Goal: Contribute content: Contribute content

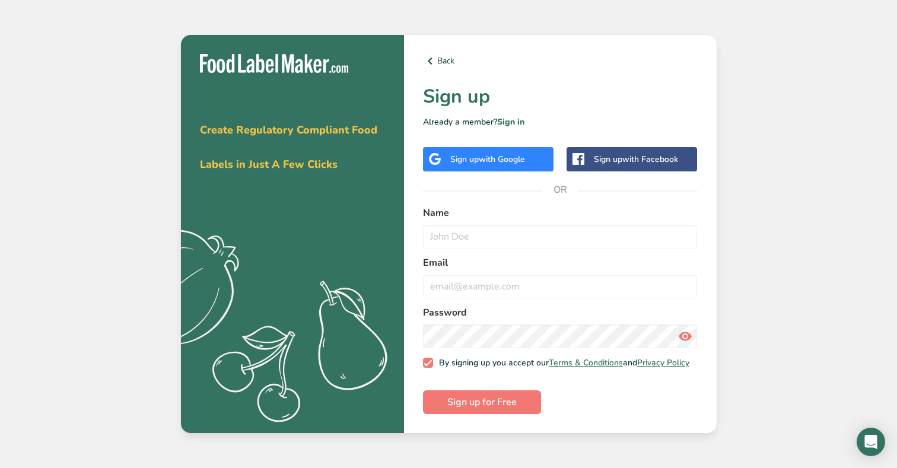
click at [512, 162] on div "Sign up with Google" at bounding box center [488, 159] width 130 height 24
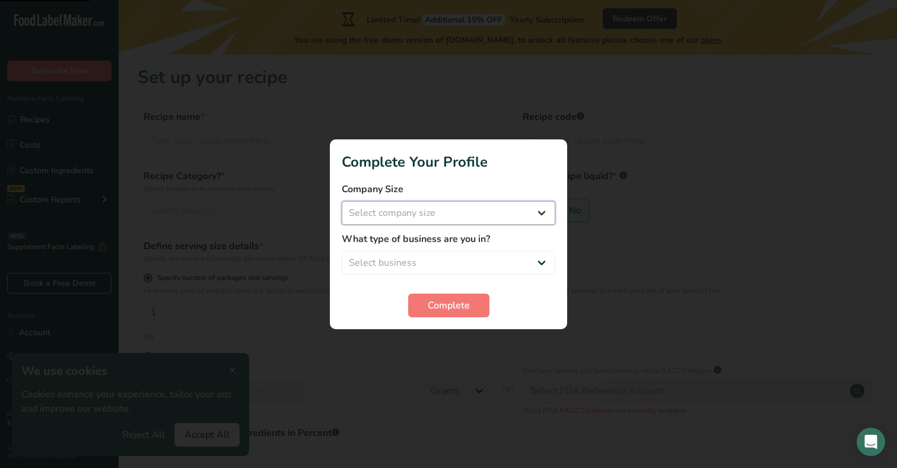
click at [490, 217] on select "Select company size Fewer than 10 Employees 10 to 50 Employees 51 to 500 Employ…" at bounding box center [449, 213] width 214 height 24
select select "1"
click at [342, 201] on select "Select company size Fewer than 10 Employees 10 to 50 Employees 51 to 500 Employ…" at bounding box center [449, 213] width 214 height 24
click at [464, 305] on span "Complete" at bounding box center [449, 305] width 42 height 14
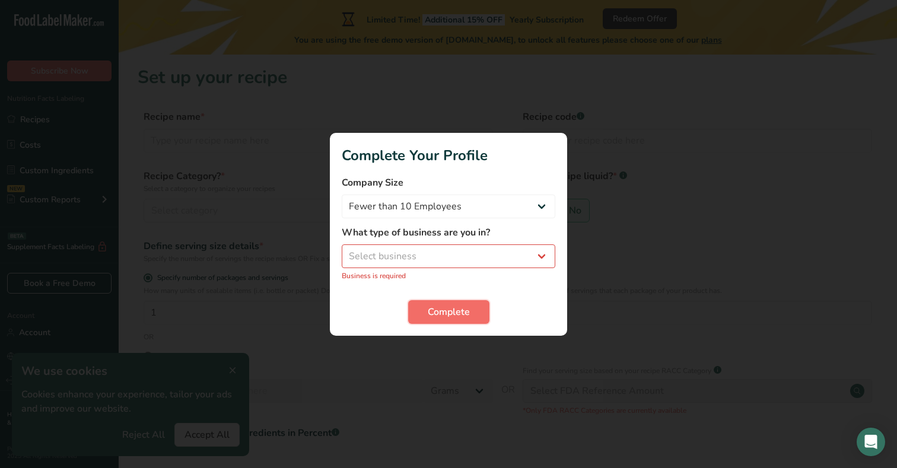
click at [464, 305] on span "Complete" at bounding box center [449, 312] width 42 height 14
click at [449, 244] on select "Select business Packaged Food Manufacturer Restaurant & Cafe Bakery Meal Plans …" at bounding box center [449, 256] width 214 height 24
select select "8"
click at [342, 250] on select "Select business Packaged Food Manufacturer Restaurant & Cafe Bakery Meal Plans …" at bounding box center [449, 256] width 214 height 24
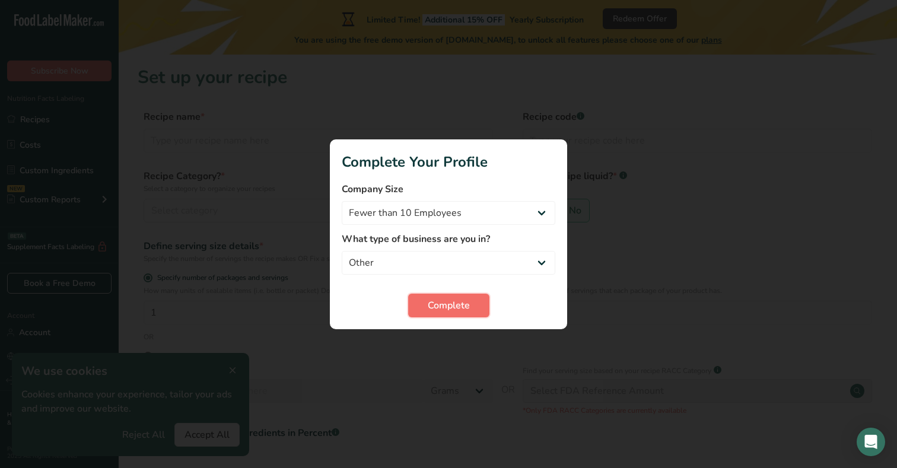
click at [436, 303] on span "Complete" at bounding box center [449, 305] width 42 height 14
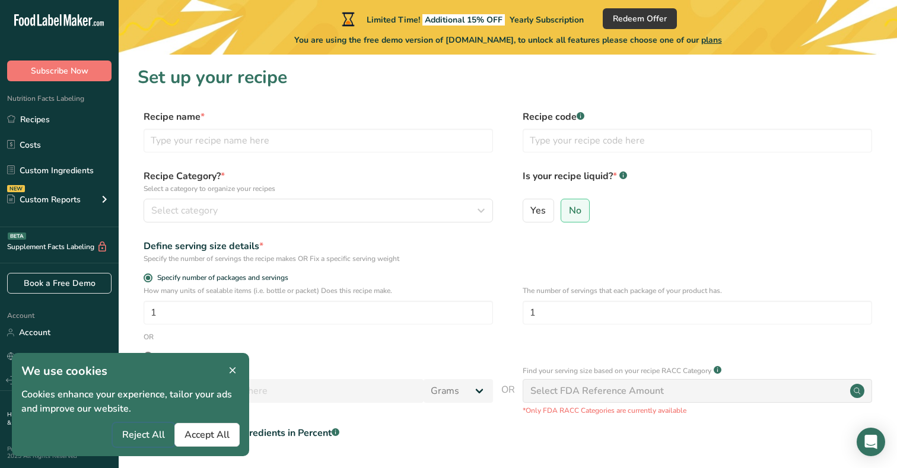
click at [135, 440] on span "Reject All" at bounding box center [143, 435] width 43 height 14
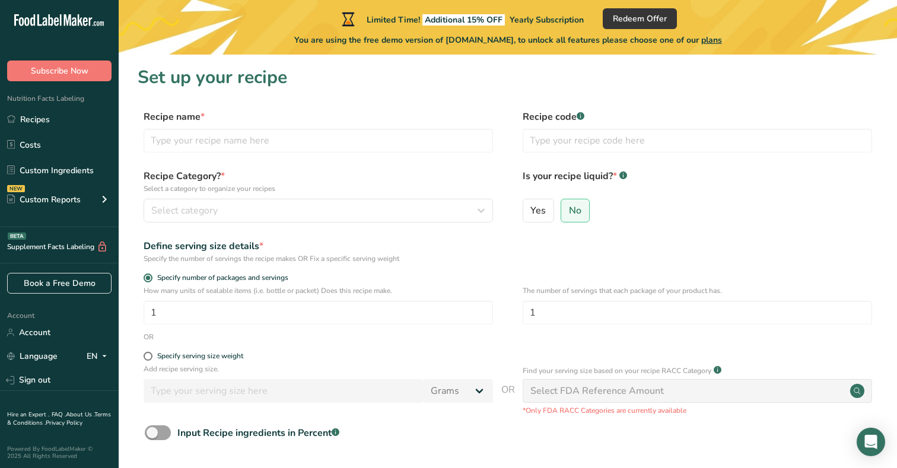
click at [220, 152] on div "Recipe name * Recipe code .a-a{fill:#347362;}.b-a{fill:#fff;}" at bounding box center [508, 135] width 740 height 50
click at [220, 145] on input "text" at bounding box center [318, 141] width 349 height 24
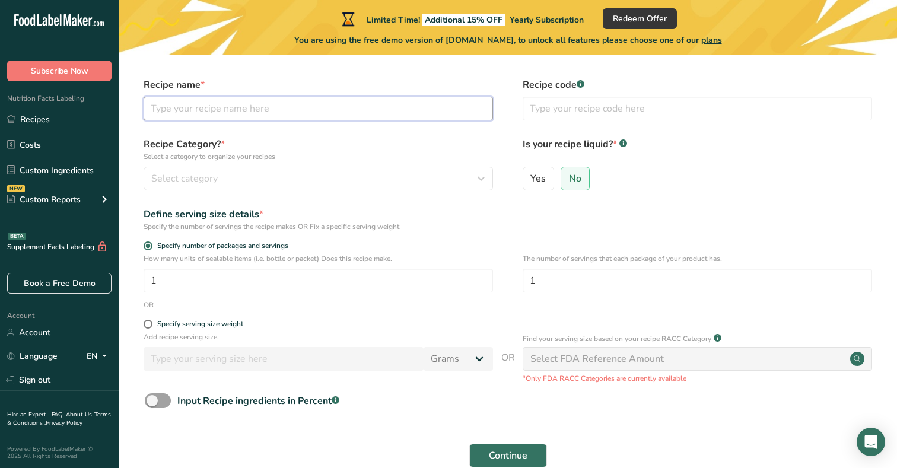
scroll to position [30, 0]
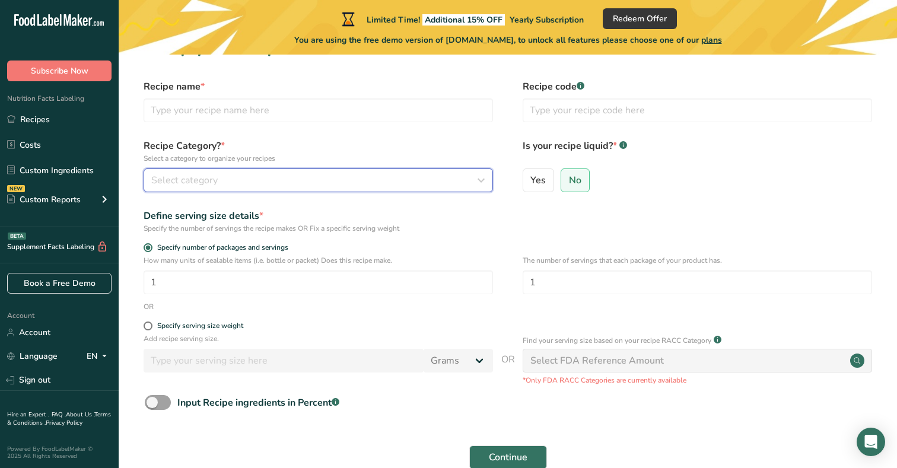
click at [232, 189] on button "Select category" at bounding box center [318, 180] width 349 height 24
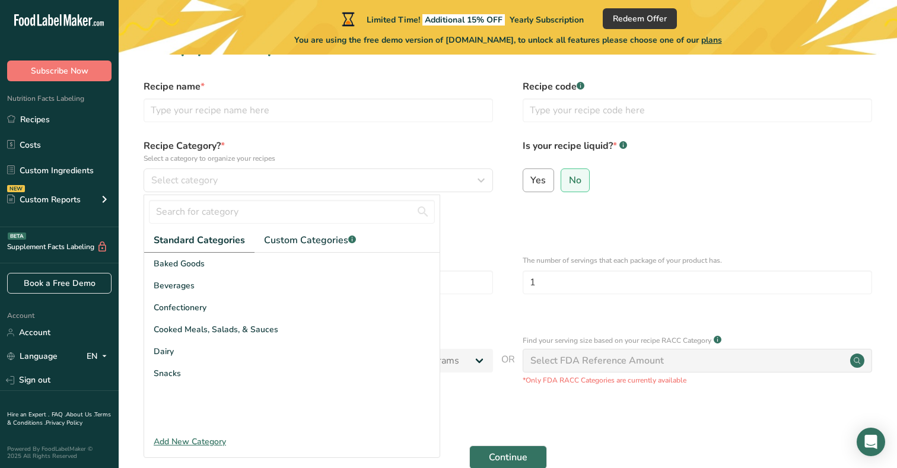
click at [540, 182] on span "Yes" at bounding box center [537, 180] width 15 height 12
click at [531, 182] on input "Yes" at bounding box center [527, 180] width 8 height 8
radio input "true"
radio input "false"
select select "22"
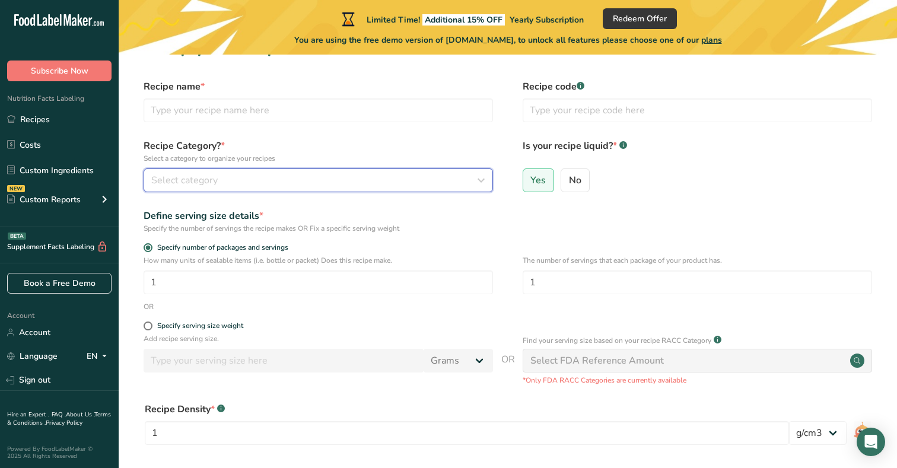
click at [323, 183] on div "Select category" at bounding box center [314, 180] width 327 height 14
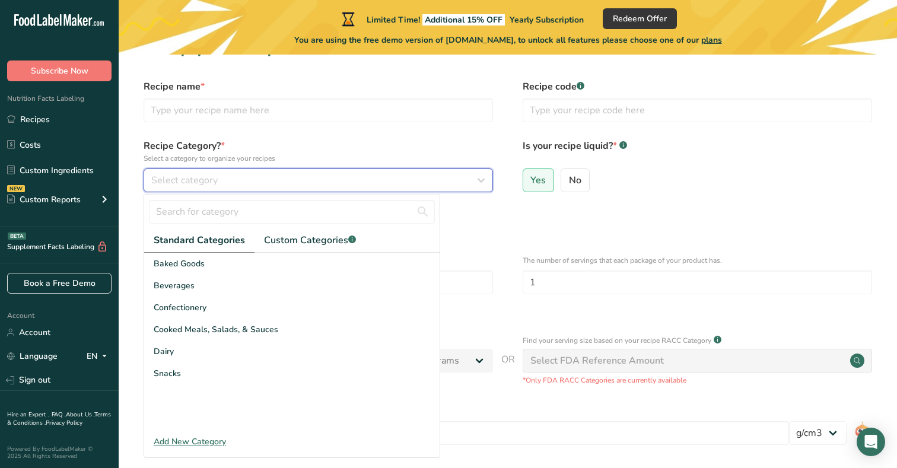
click at [323, 183] on div "Select category" at bounding box center [314, 180] width 327 height 14
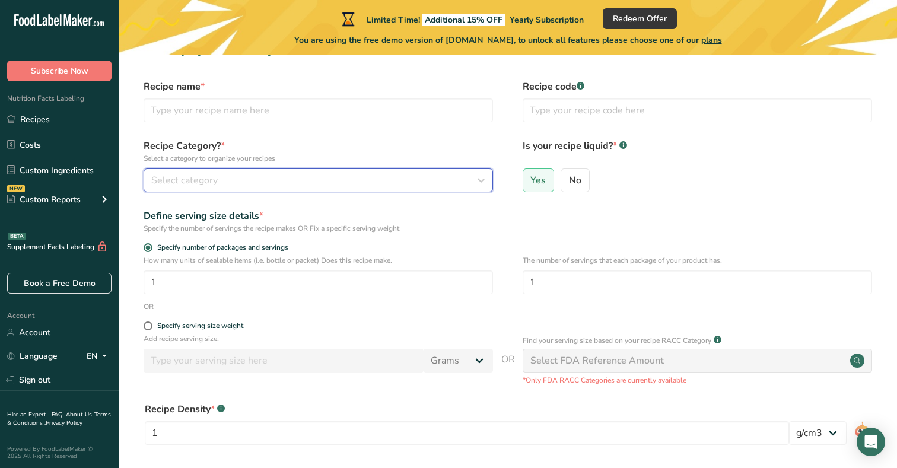
click at [323, 183] on div "Select category" at bounding box center [314, 180] width 327 height 14
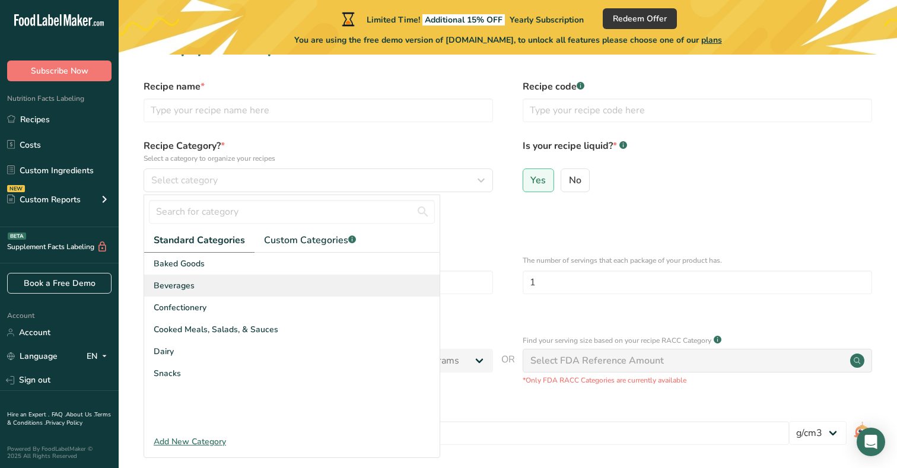
click at [207, 285] on div "Beverages" at bounding box center [291, 286] width 295 height 22
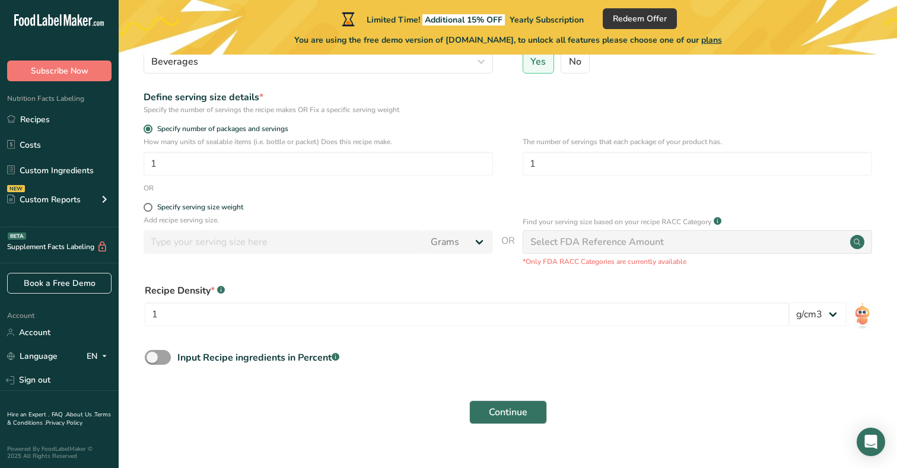
scroll to position [145, 0]
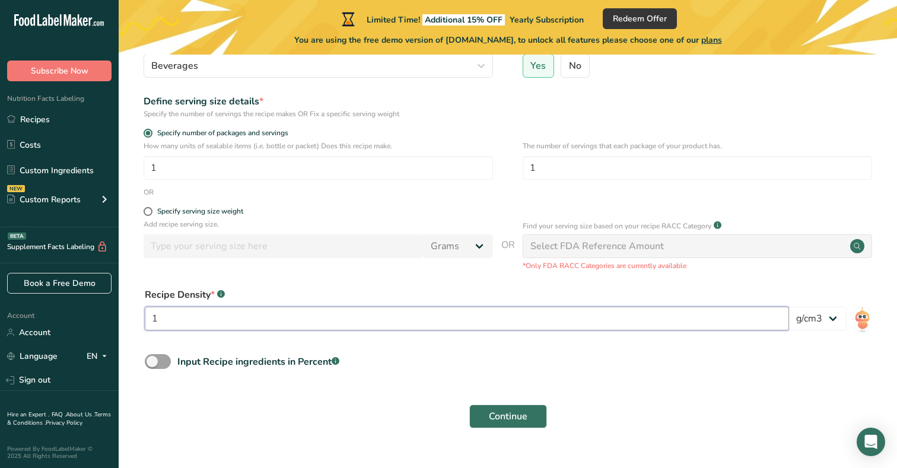
click at [215, 324] on input "1" at bounding box center [467, 319] width 644 height 24
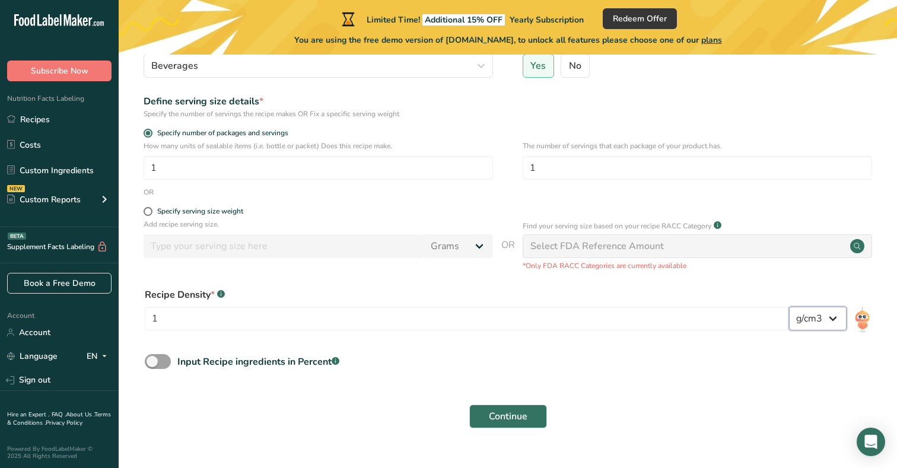
click at [804, 312] on select "lb/ft3 g/cm3" at bounding box center [818, 319] width 58 height 24
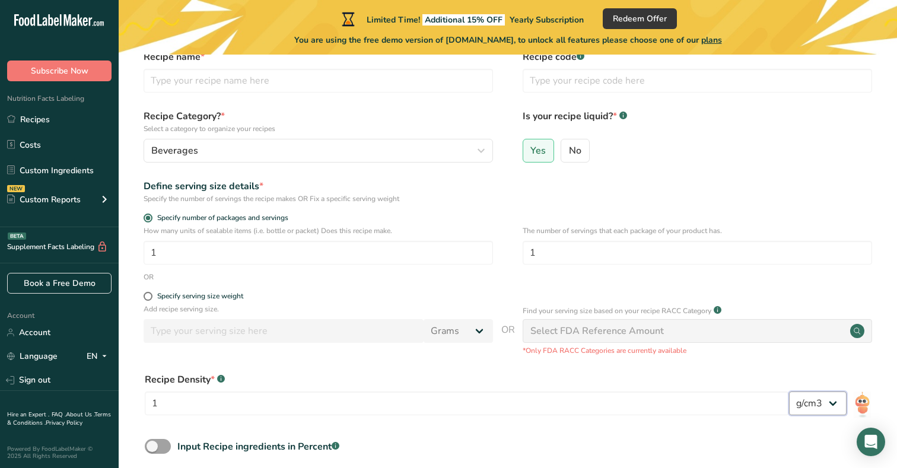
scroll to position [0, 0]
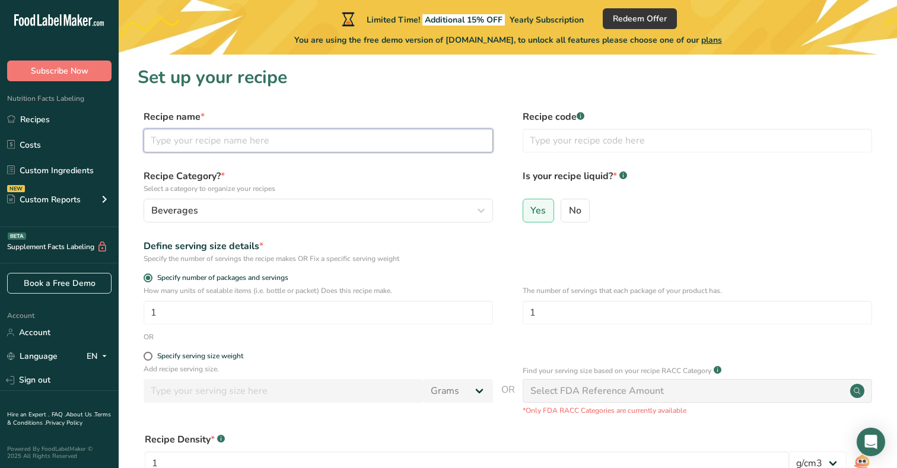
click at [203, 145] on input "text" at bounding box center [318, 141] width 349 height 24
type input "F"
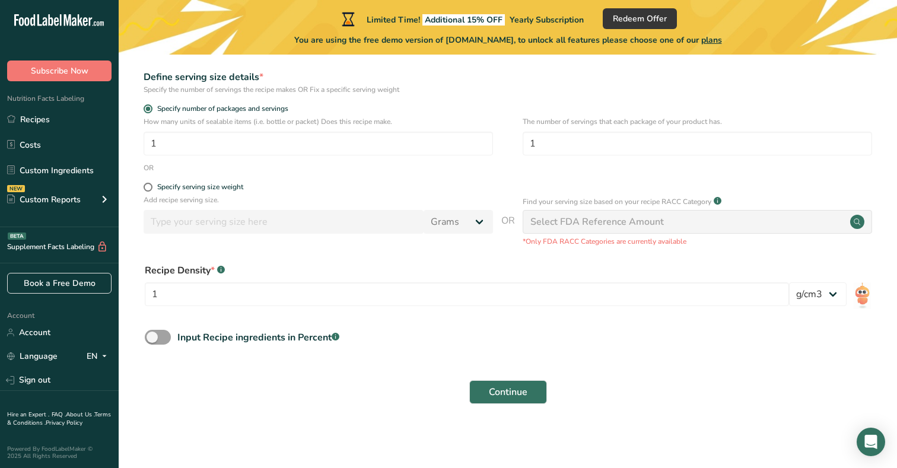
scroll to position [167, 0]
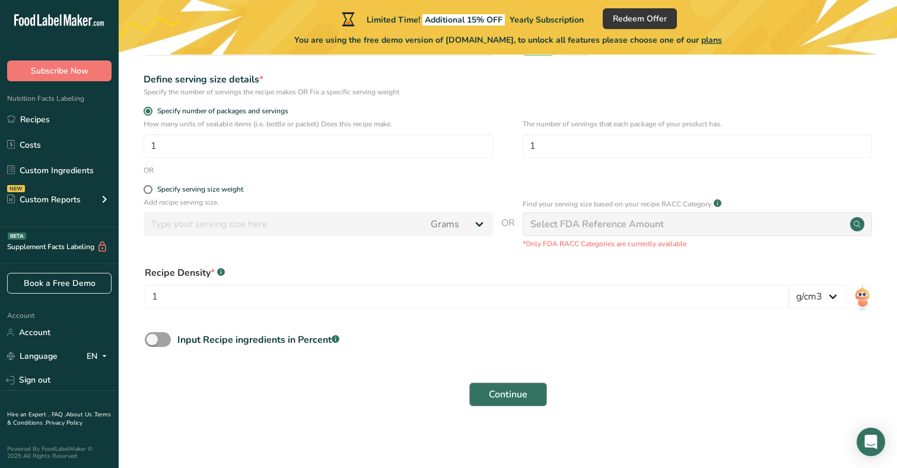
type input "Yoleau Framboise"
click at [495, 399] on span "Continue" at bounding box center [508, 394] width 39 height 14
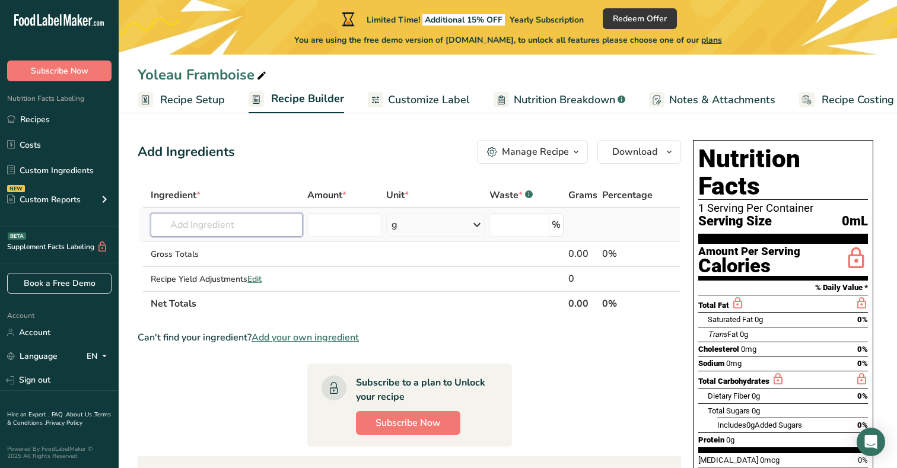
click at [213, 223] on input "text" at bounding box center [227, 225] width 152 height 24
click at [515, 219] on input "number" at bounding box center [519, 225] width 60 height 24
click at [447, 185] on th "Unit *" at bounding box center [435, 195] width 103 height 25
click at [247, 230] on input "text" at bounding box center [227, 225] width 152 height 24
type input "F"
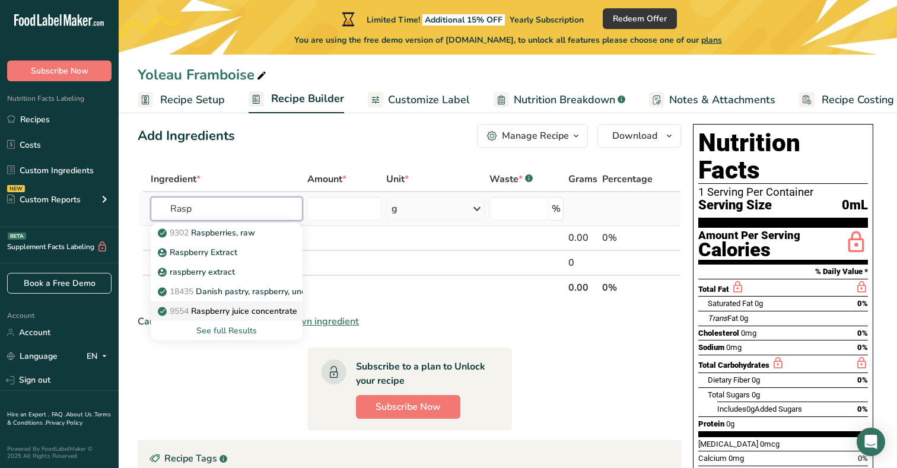
scroll to position [17, 0]
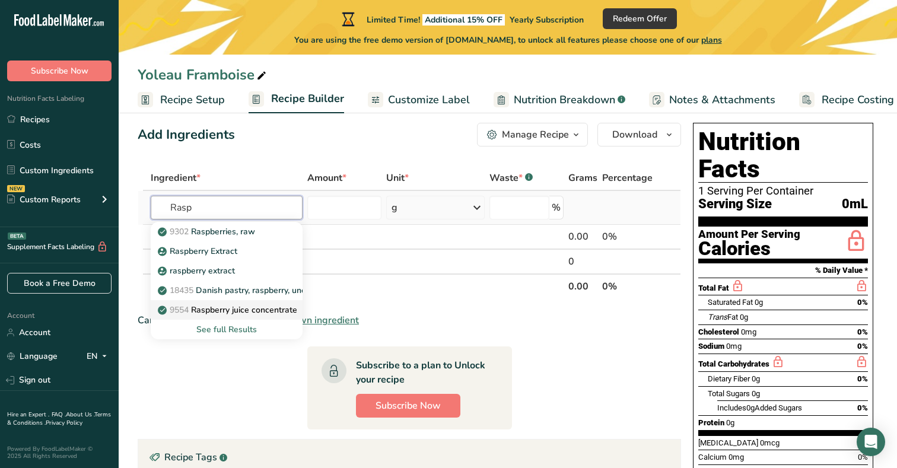
type input "Rasp"
click at [243, 315] on p "9554 Raspberry juice concentrate" at bounding box center [228, 310] width 137 height 12
type input "Raspberry juice concentrate"
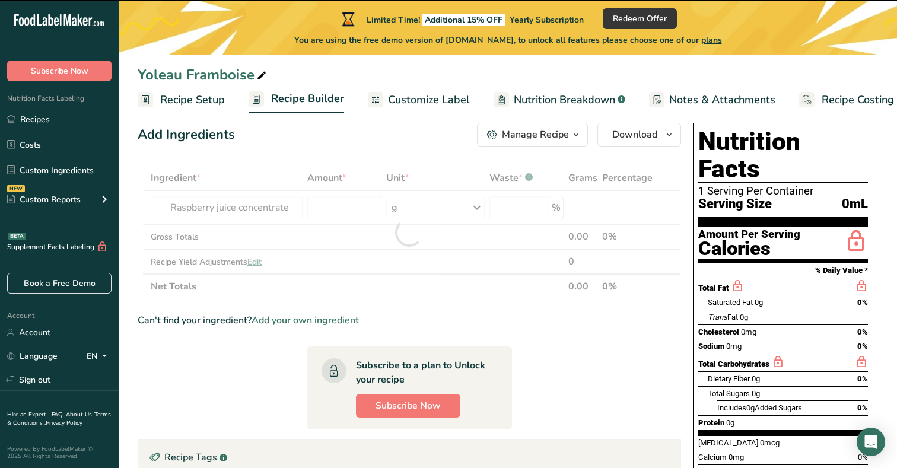
type input "0"
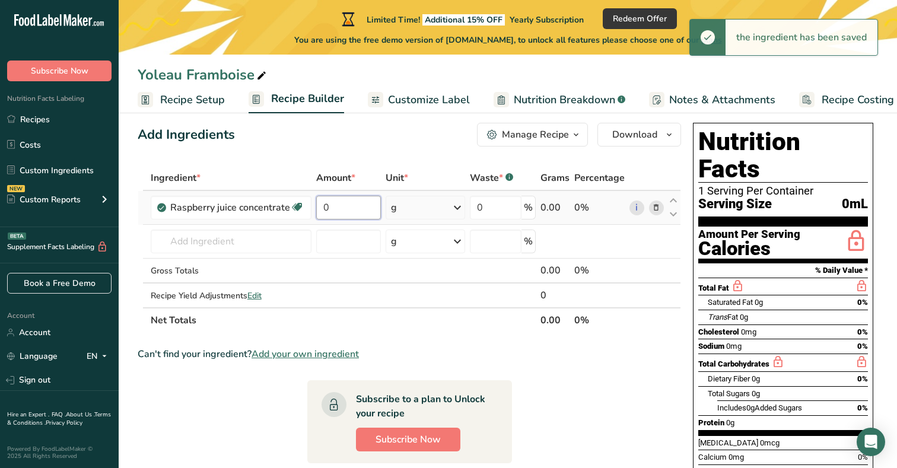
click at [345, 212] on input "0" at bounding box center [348, 208] width 65 height 24
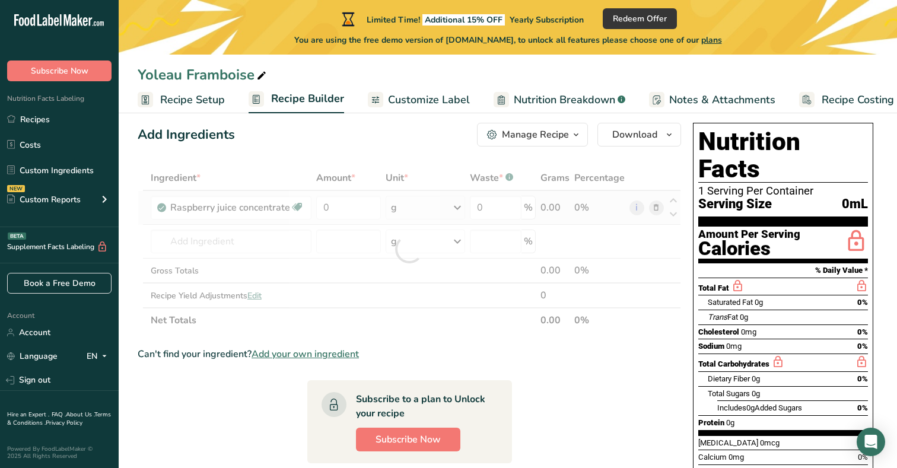
click at [419, 205] on div "Ingredient * Amount * Unit * Waste * .a-a{fill:#347362;}.b-a{fill:#fff;} Grams …" at bounding box center [409, 248] width 543 height 167
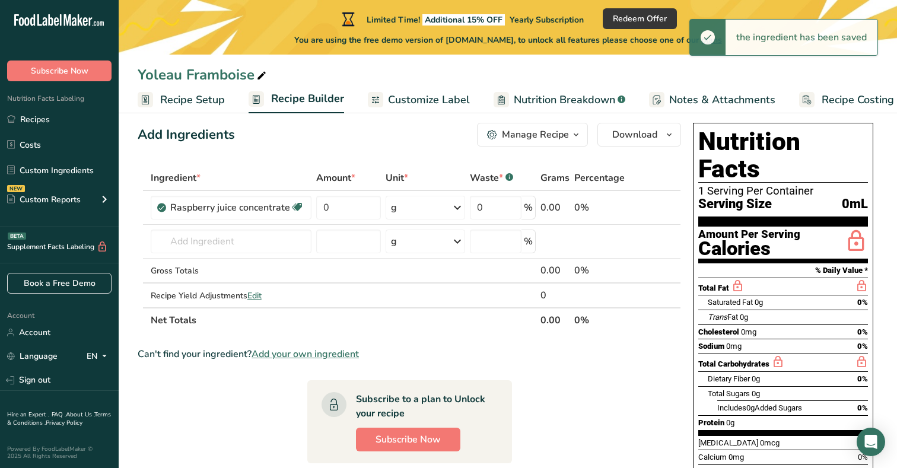
click at [377, 157] on div "Add Ingredients Manage Recipe Delete Recipe Duplicate Recipe Scale Recipe Save …" at bounding box center [413, 406] width 550 height 576
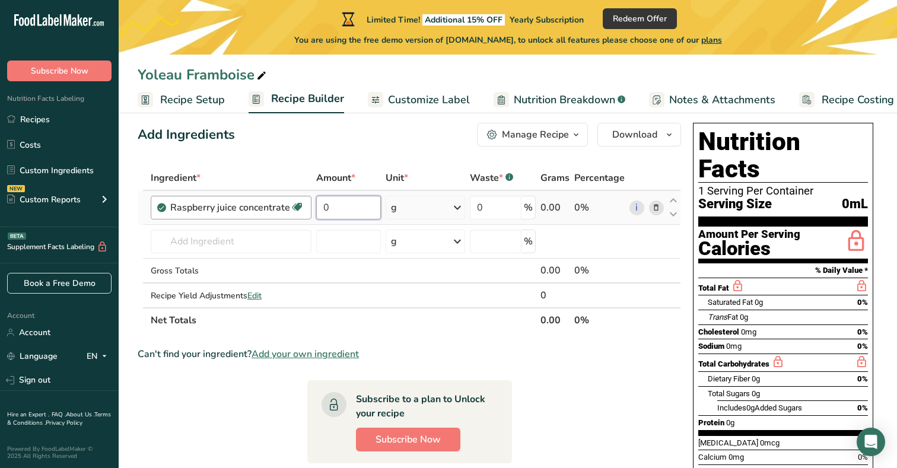
drag, startPoint x: 345, startPoint y: 204, endPoint x: 300, endPoint y: 203, distance: 45.7
click at [300, 203] on tr "Raspberry juice concentrate Source of Antioxidants Dairy free Gluten free Vegan…" at bounding box center [409, 208] width 542 height 34
type input "2"
click at [363, 146] on div "Add Ingredients Manage Recipe Delete Recipe Duplicate Recipe Scale Recipe Save …" at bounding box center [409, 135] width 543 height 24
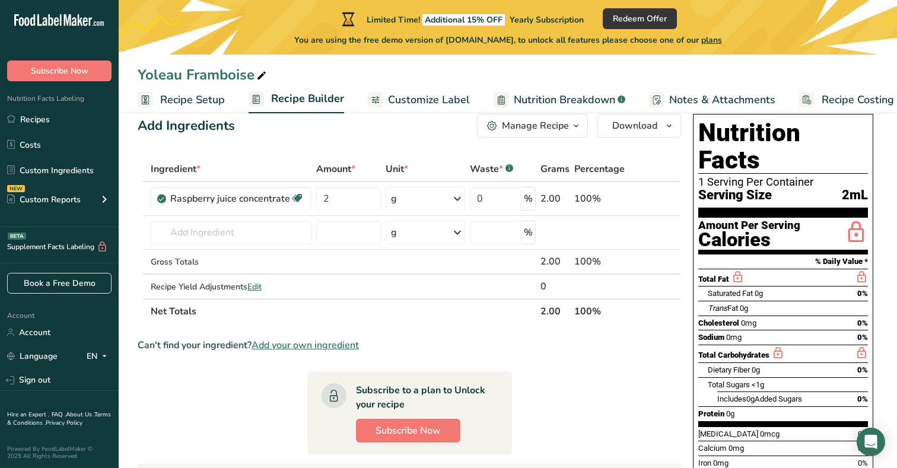
scroll to position [19, 0]
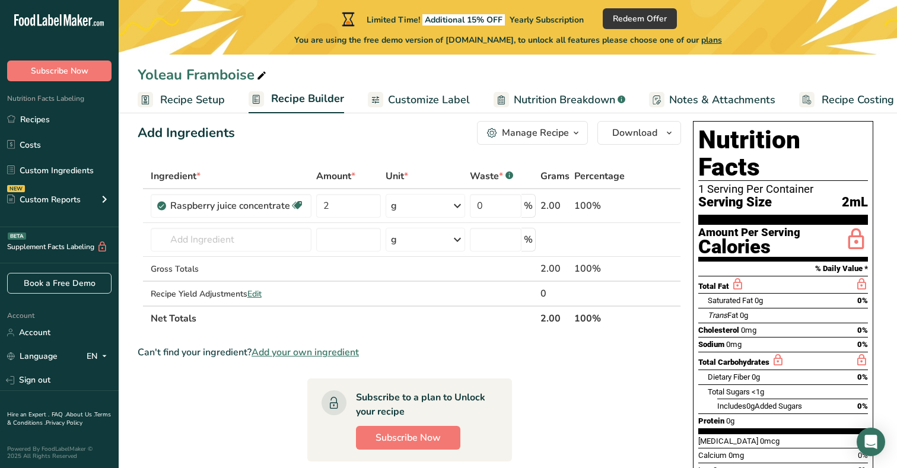
click at [517, 136] on div "Manage Recipe" at bounding box center [535, 133] width 67 height 14
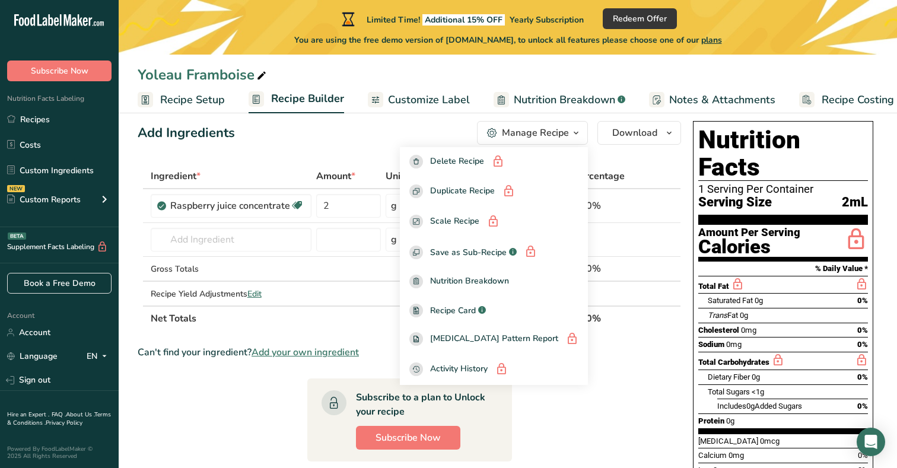
click at [304, 147] on div "Add Ingredients Manage Recipe Delete Recipe Duplicate Recipe Scale Recipe Save …" at bounding box center [413, 404] width 550 height 576
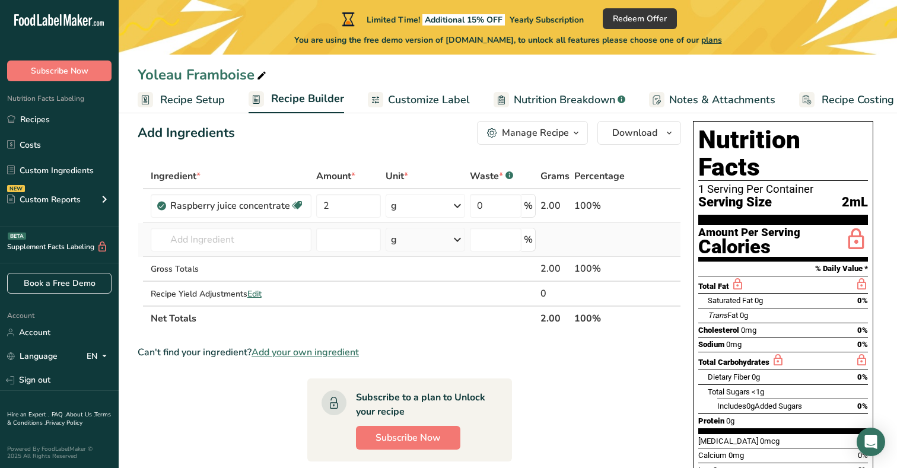
click at [234, 227] on td "9302 Raspberries, raw Raspberry Extract raspberry extract 18435 Danish pastry, …" at bounding box center [230, 240] width 165 height 34
click at [234, 237] on input "text" at bounding box center [231, 240] width 161 height 24
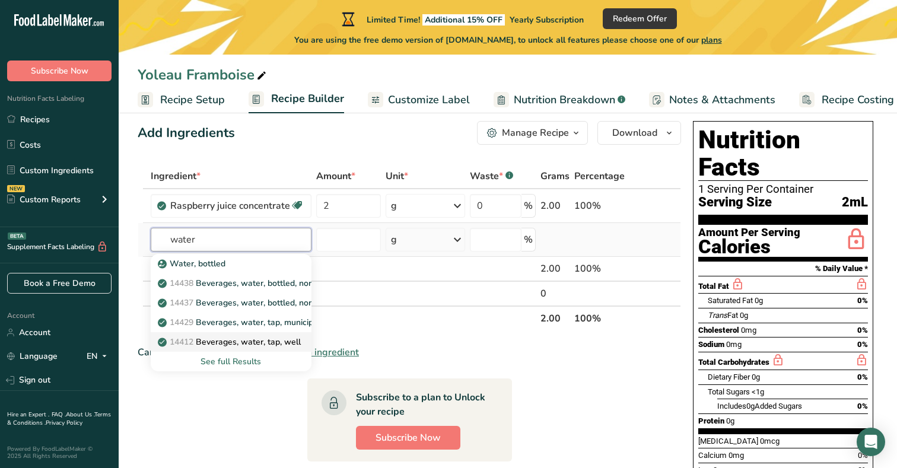
type input "water"
click at [225, 338] on p "14412 Beverages, water, tap, well" at bounding box center [230, 342] width 141 height 12
type input "Beverages, water, tap, well"
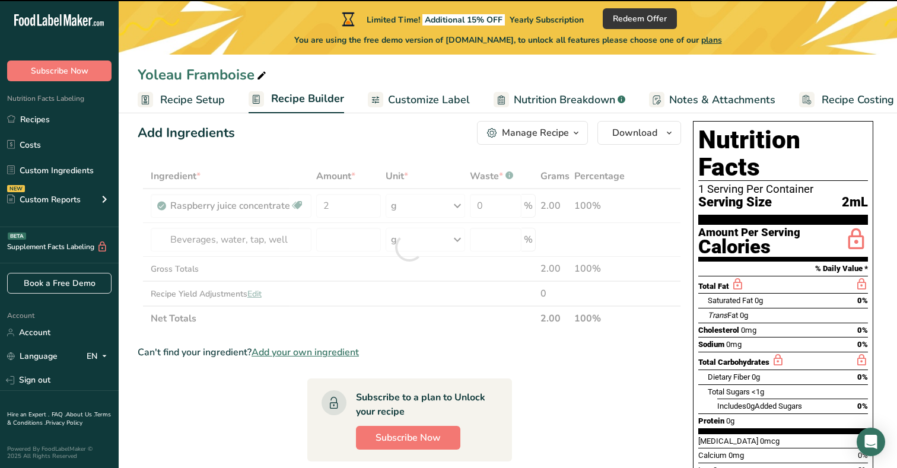
type input "0"
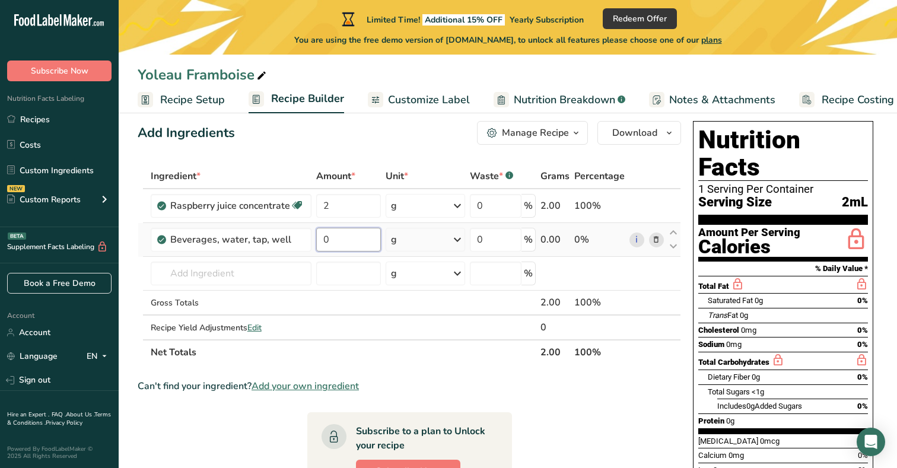
drag, startPoint x: 348, startPoint y: 244, endPoint x: 315, endPoint y: 241, distance: 32.7
click at [315, 241] on td "0" at bounding box center [348, 240] width 69 height 34
click at [418, 243] on div "Ingredient * Amount * Unit * Waste * .a-a{fill:#347362;}.b-a{fill:#fff;} Grams …" at bounding box center [409, 264] width 543 height 201
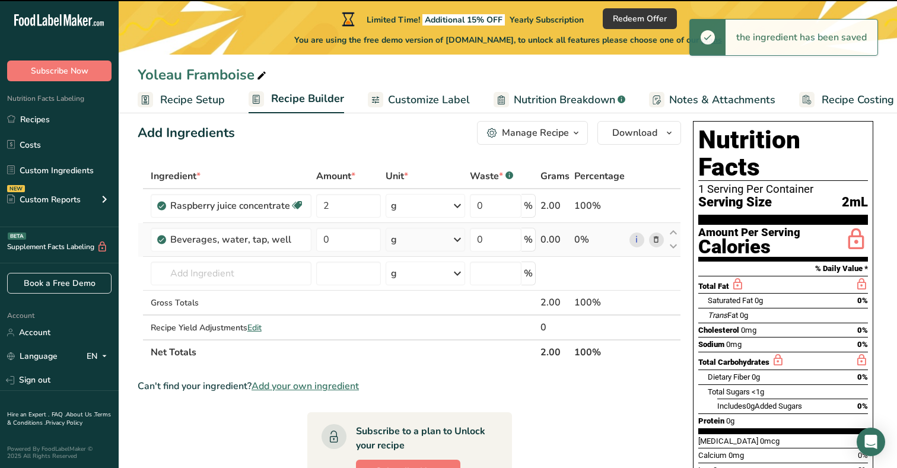
click at [448, 235] on div "g" at bounding box center [425, 240] width 79 height 24
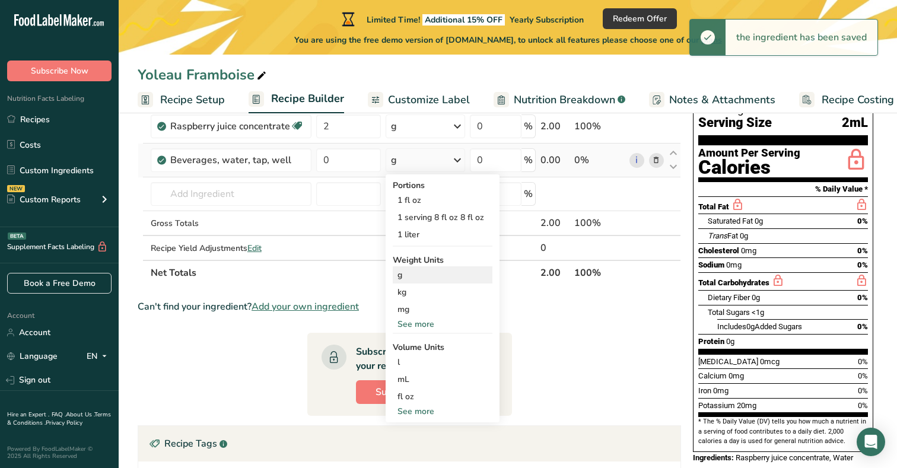
scroll to position [103, 0]
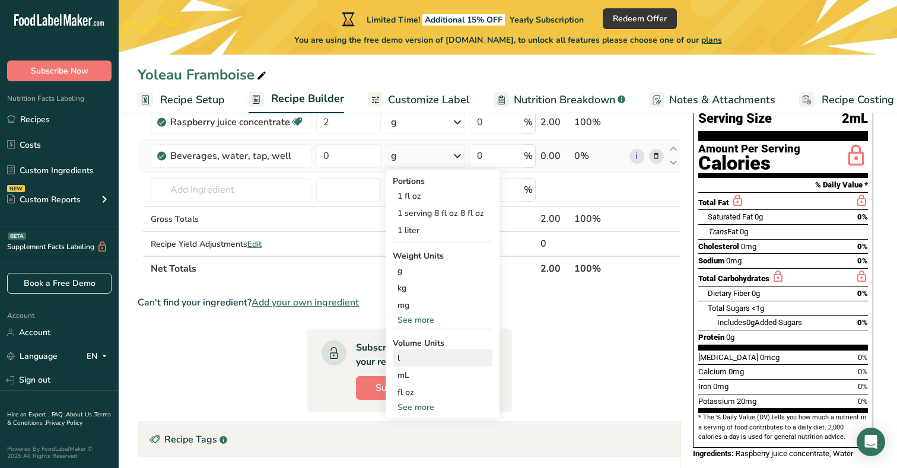
click at [418, 361] on div "l" at bounding box center [442, 358] width 90 height 12
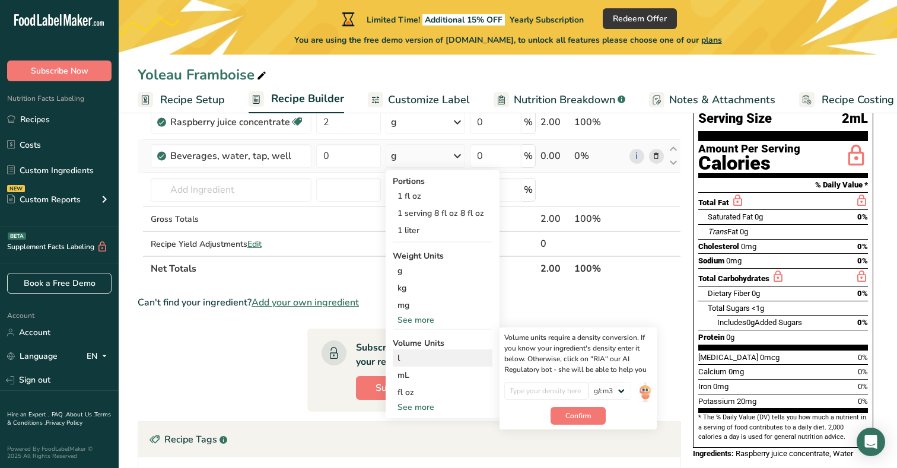
click at [407, 362] on div "l" at bounding box center [442, 358] width 90 height 12
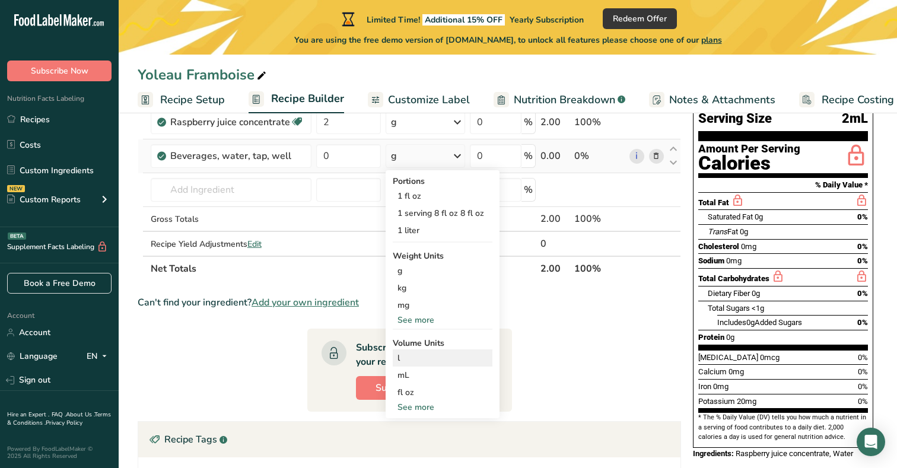
click at [405, 358] on div "l" at bounding box center [442, 358] width 90 height 12
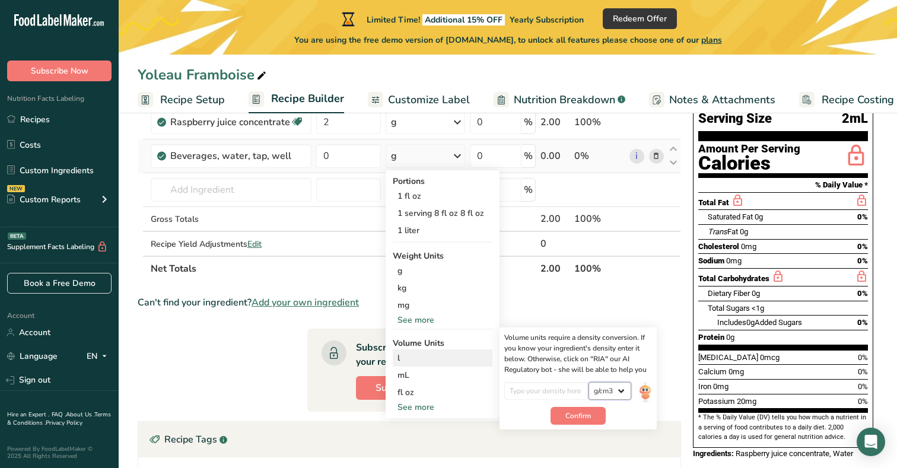
click at [616, 393] on select "lb/ft3 g/cm3" at bounding box center [609, 391] width 43 height 18
click at [549, 387] on input "number" at bounding box center [546, 391] width 85 height 18
drag, startPoint x: 575, startPoint y: 416, endPoint x: 606, endPoint y: 388, distance: 41.6
click at [603, 389] on div "Volume units require a density conversion. If you know your ingredient's densit…" at bounding box center [577, 378] width 157 height 102
click at [606, 388] on select "lb/ft3 g/cm3" at bounding box center [609, 391] width 43 height 18
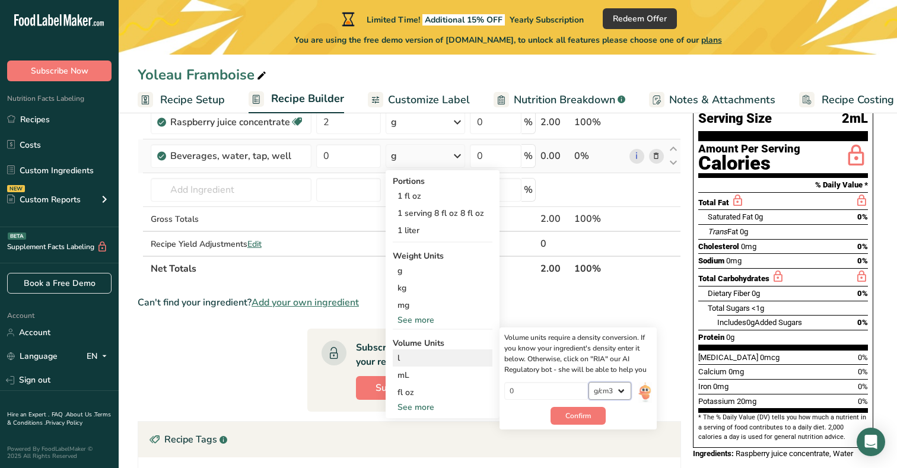
click at [612, 393] on select "lb/ft3 g/cm3" at bounding box center [609, 391] width 43 height 18
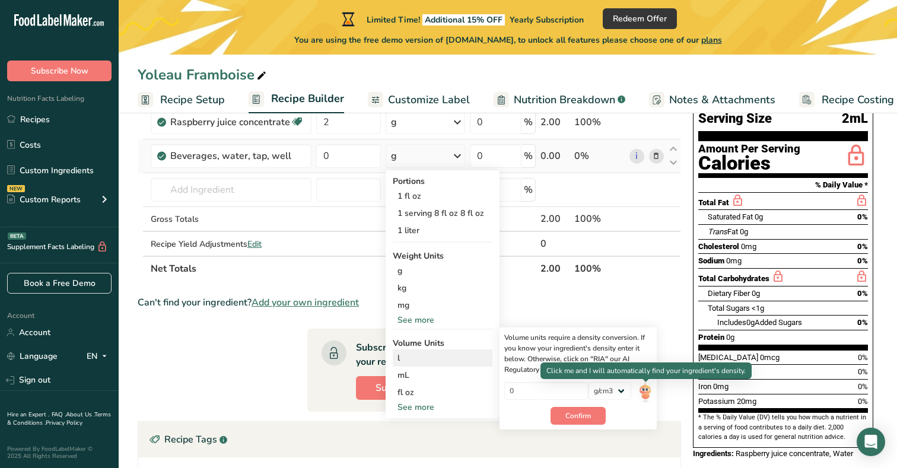
click at [648, 391] on img at bounding box center [644, 392] width 13 height 21
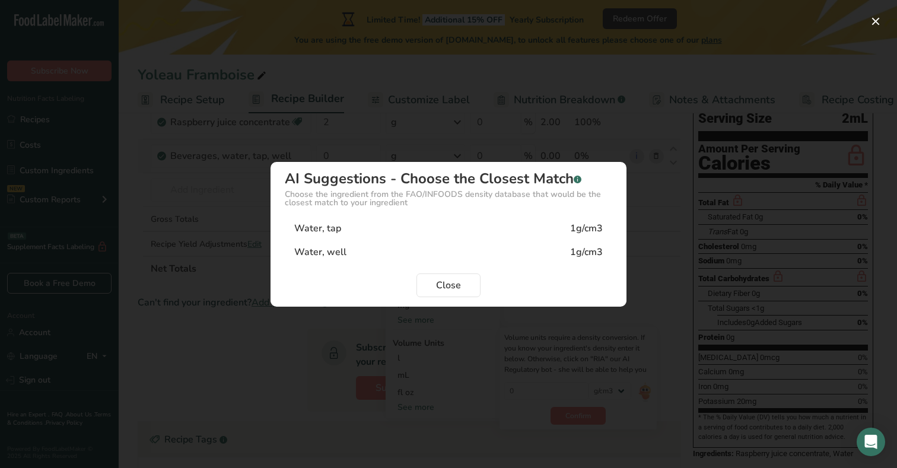
click at [430, 230] on div "Water, tap 1g/cm3" at bounding box center [448, 229] width 327 height 24
type input "1"
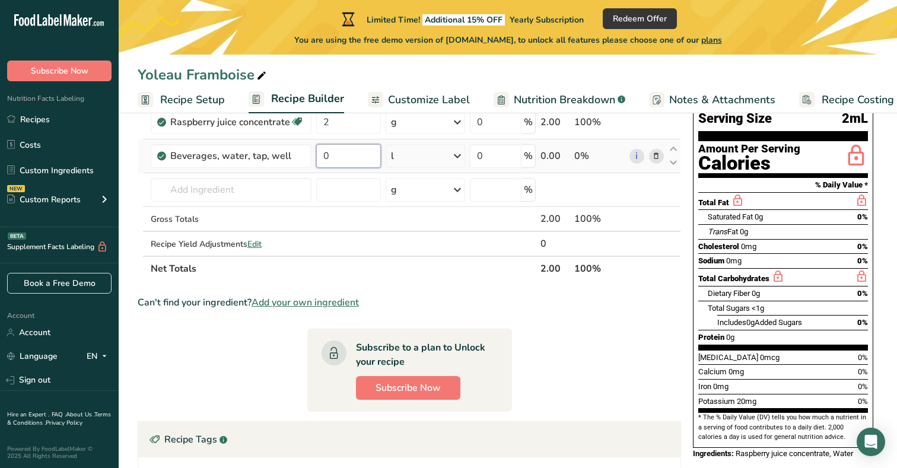
drag, startPoint x: 348, startPoint y: 155, endPoint x: 314, endPoint y: 153, distance: 33.9
click at [314, 153] on td "0" at bounding box center [348, 156] width 69 height 34
type input "0.9"
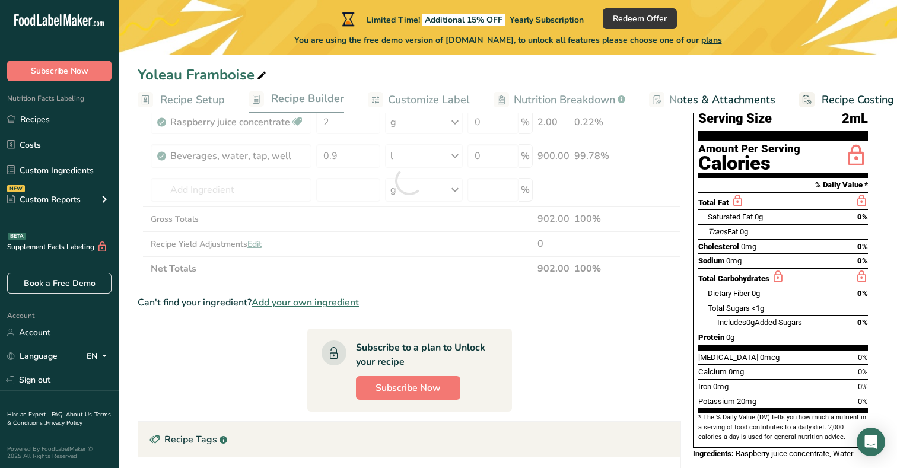
click at [501, 299] on div "Can't find your ingredient? Add your own ingredient" at bounding box center [409, 302] width 543 height 14
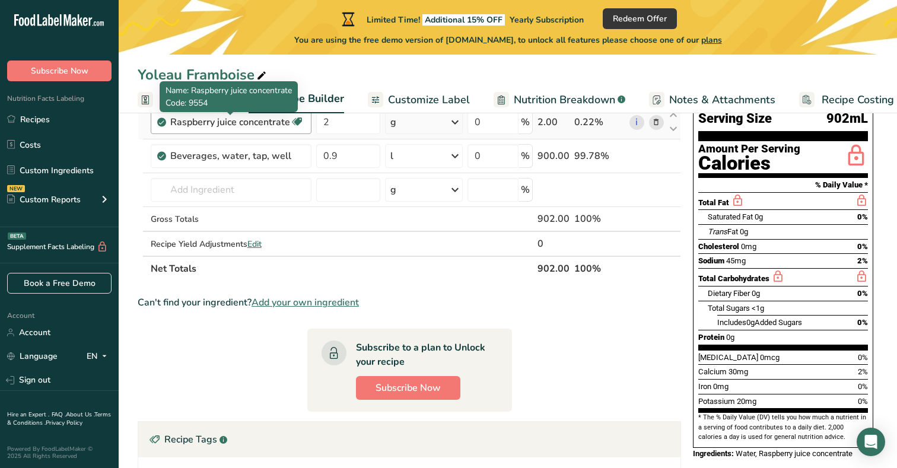
click at [246, 116] on div "Raspberry juice concentrate" at bounding box center [230, 122] width 120 height 14
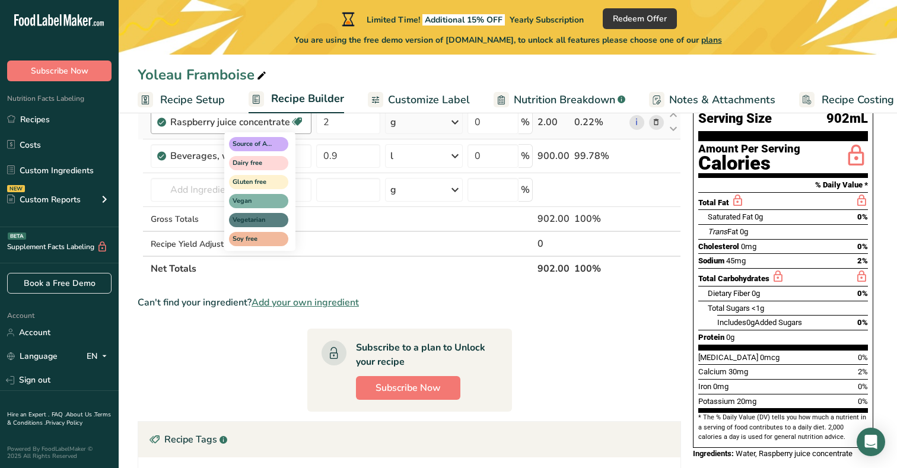
click at [298, 123] on icon at bounding box center [297, 122] width 12 height 18
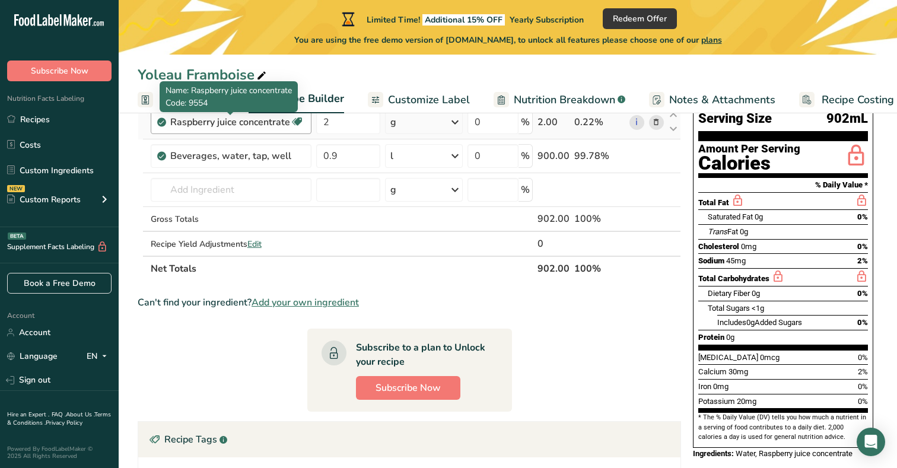
click at [219, 121] on div "Raspberry juice concentrate" at bounding box center [230, 122] width 120 height 14
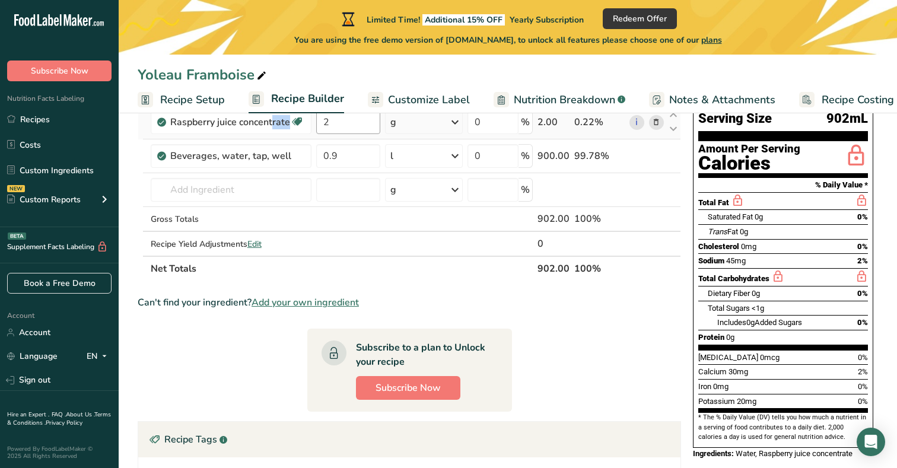
drag, startPoint x: 211, startPoint y: 120, endPoint x: 318, endPoint y: 125, distance: 106.9
click at [318, 125] on tr "Raspberry juice concentrate Source of Antioxidants Dairy free Gluten free Vegan…" at bounding box center [409, 123] width 542 height 34
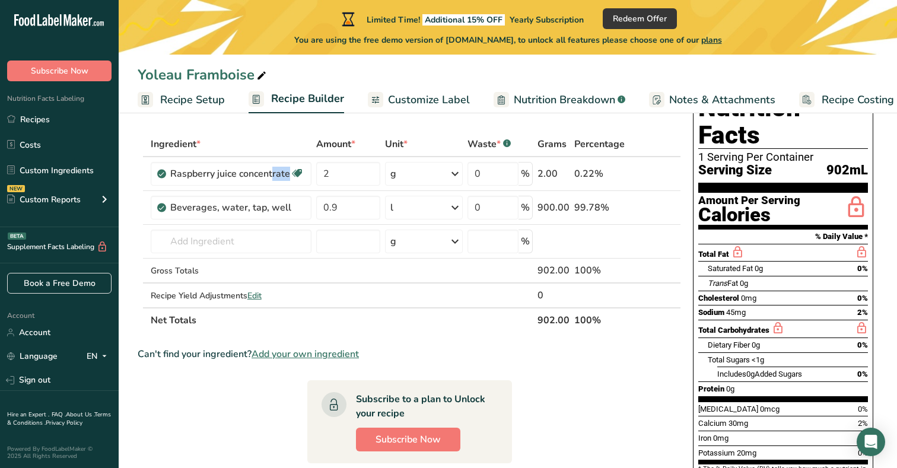
scroll to position [0, 0]
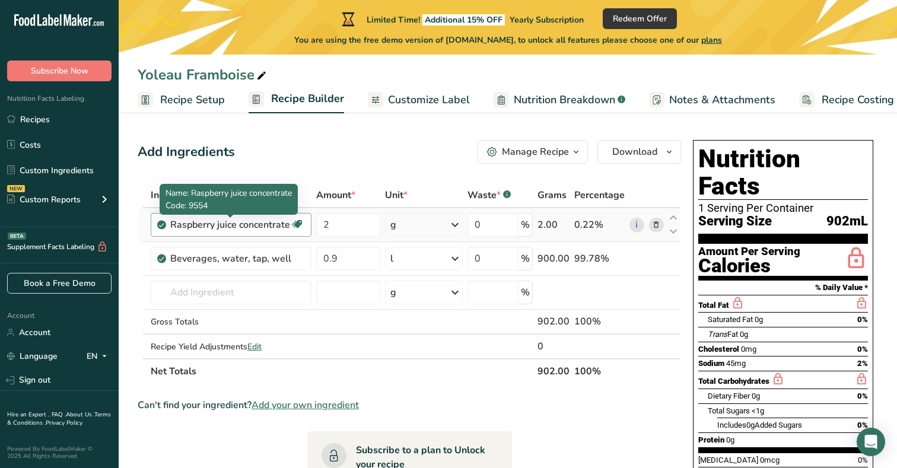
click at [278, 226] on div "Raspberry juice concentrate" at bounding box center [230, 225] width 120 height 14
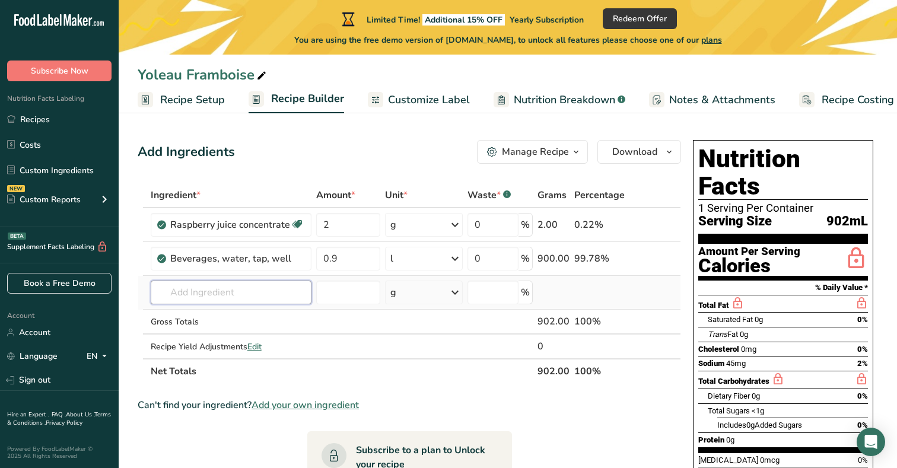
click at [206, 295] on input "text" at bounding box center [231, 293] width 161 height 24
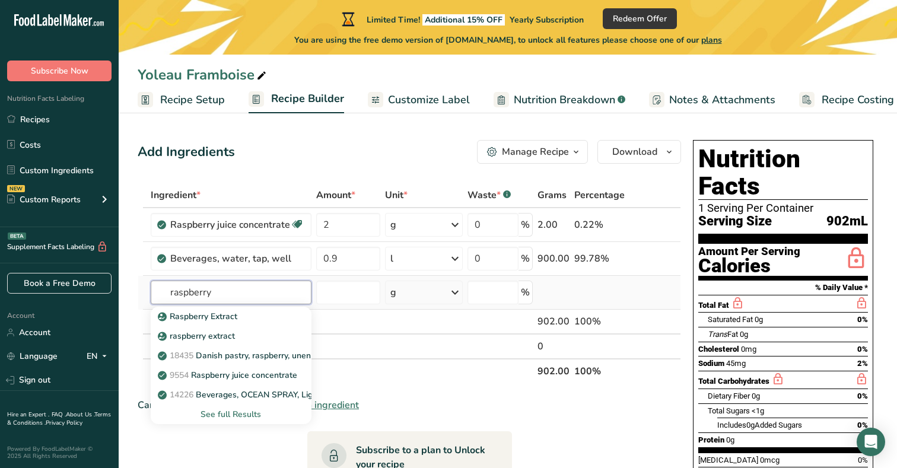
type input "raspberry"
click at [228, 415] on div "See full Results" at bounding box center [231, 414] width 142 height 12
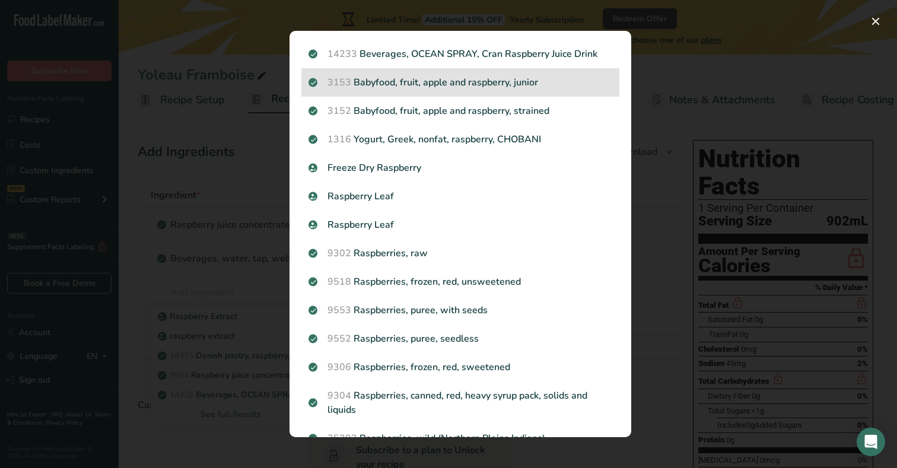
scroll to position [310, 0]
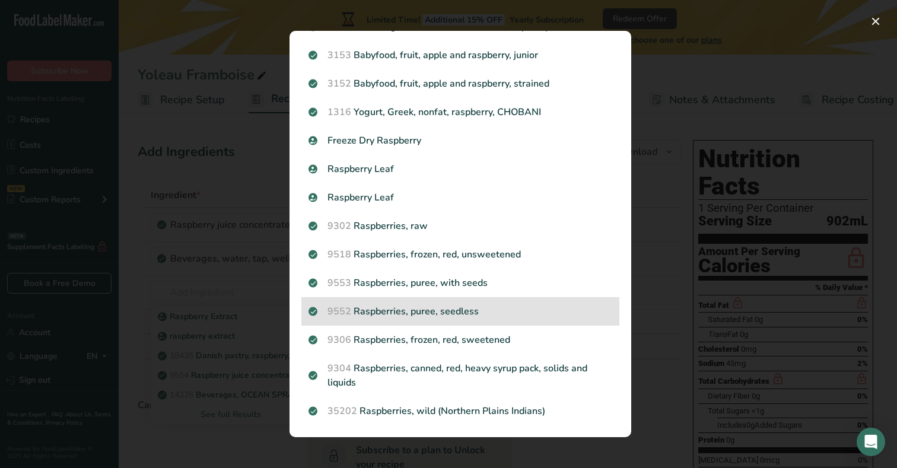
click at [424, 308] on p "9552 Raspberries, puree, seedless" at bounding box center [460, 311] width 304 height 14
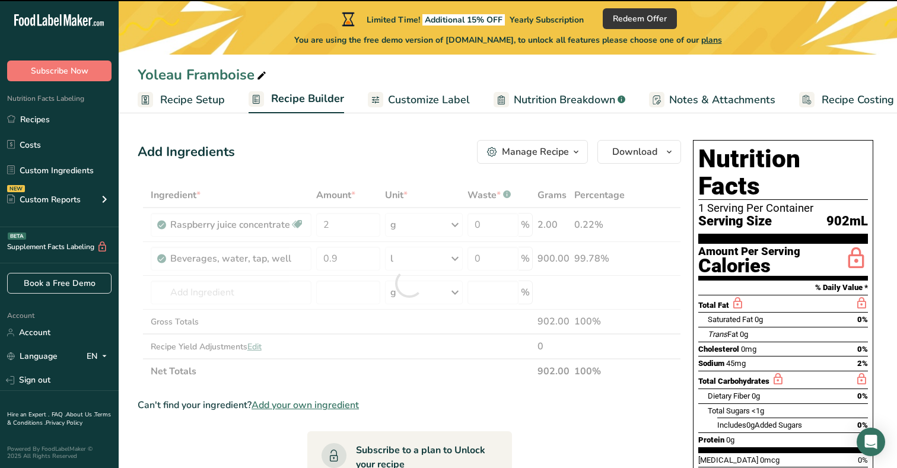
type input "0"
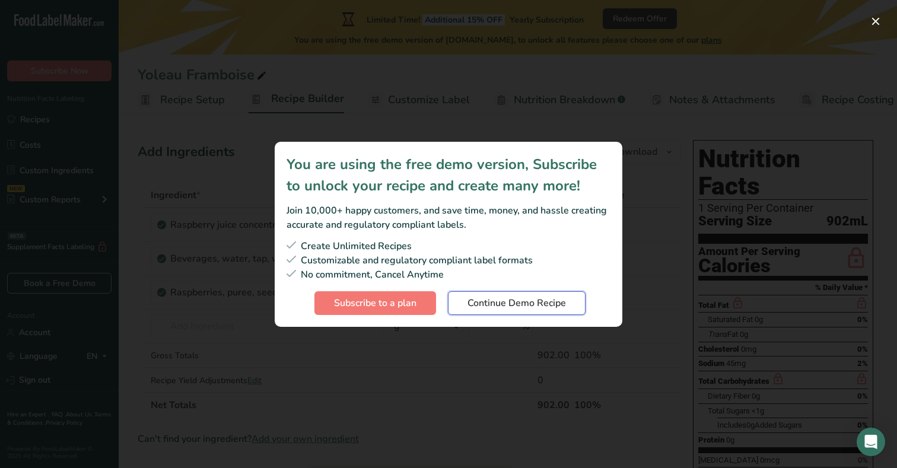
click at [507, 303] on span "Continue Demo Recipe" at bounding box center [516, 303] width 98 height 14
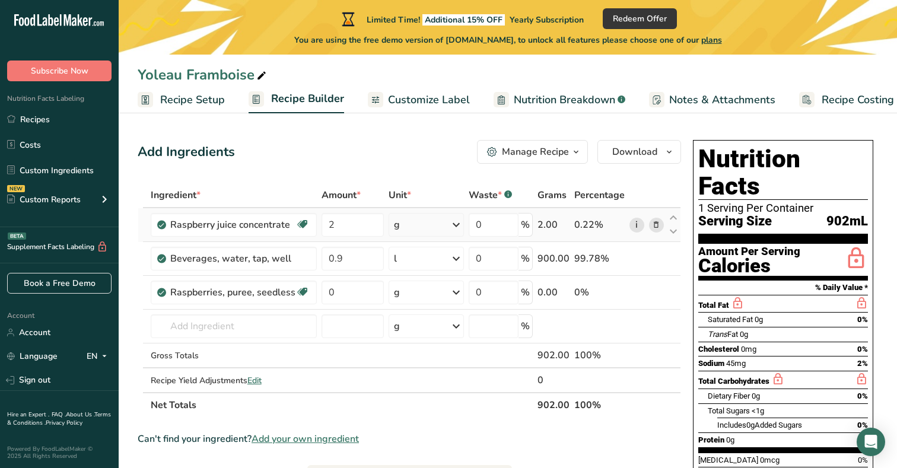
click at [635, 225] on link "i" at bounding box center [636, 225] width 15 height 15
click at [658, 224] on icon at bounding box center [656, 225] width 8 height 12
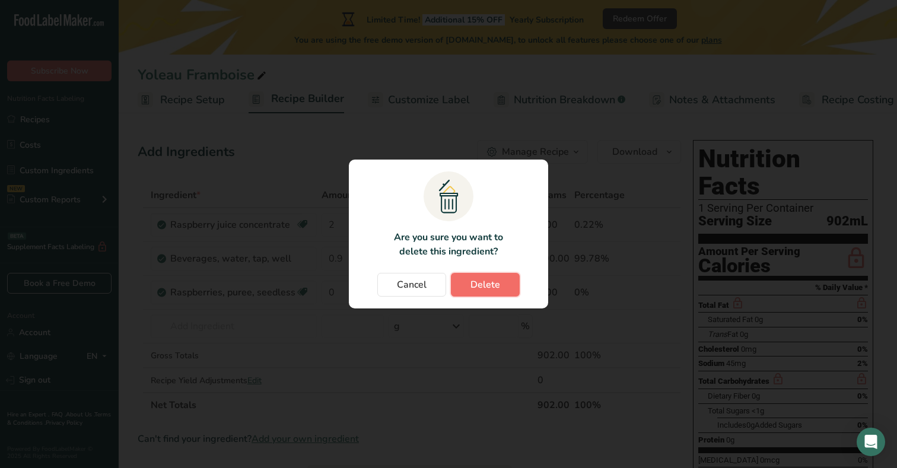
click at [498, 289] on span "Delete" at bounding box center [485, 285] width 30 height 14
type input "0.9"
type input "0"
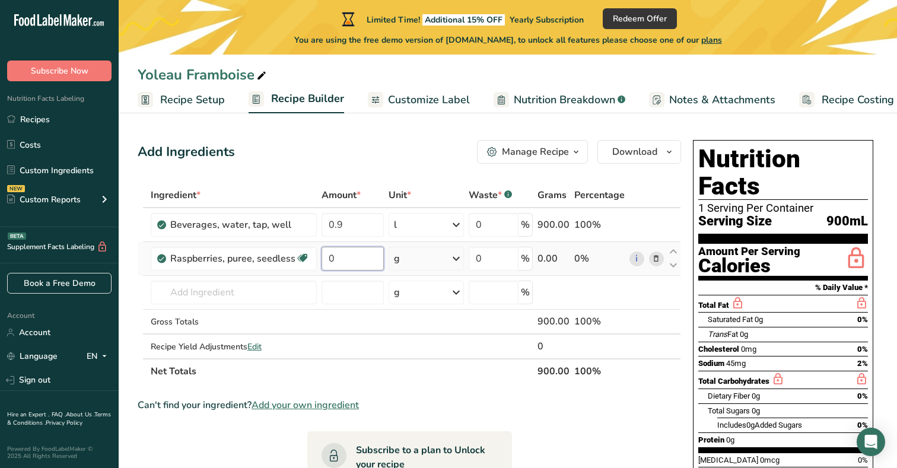
drag, startPoint x: 356, startPoint y: 263, endPoint x: 320, endPoint y: 259, distance: 36.4
click at [321, 259] on input "0" at bounding box center [352, 259] width 63 height 24
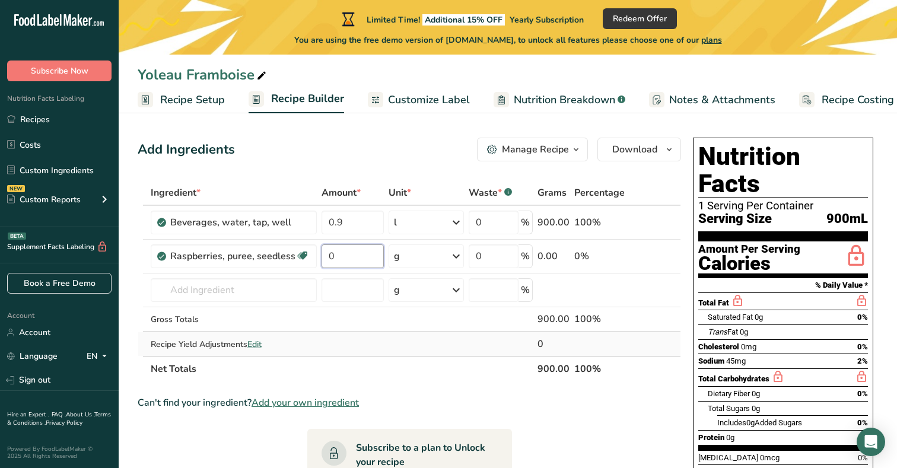
scroll to position [31, 0]
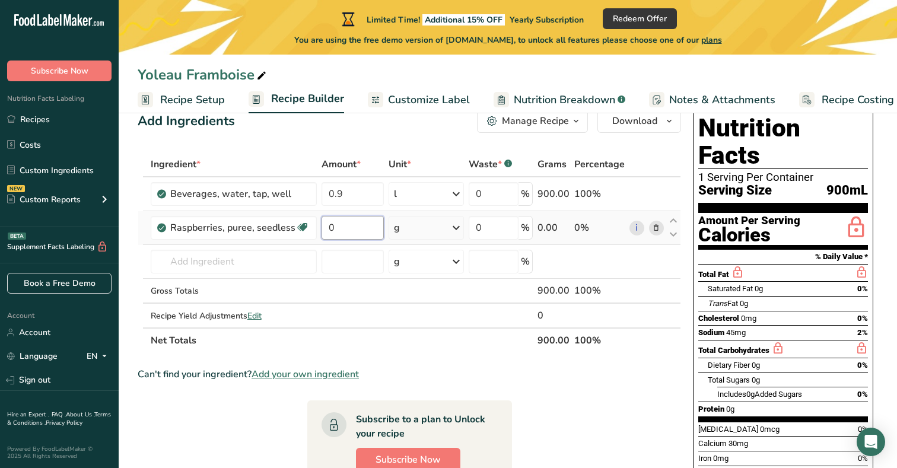
click at [340, 229] on input "0" at bounding box center [352, 228] width 63 height 24
click at [406, 226] on div "Ingredient * Amount * Unit * Waste * .a-a{fill:#347362;}.b-a{fill:#fff;} Grams …" at bounding box center [409, 252] width 543 height 201
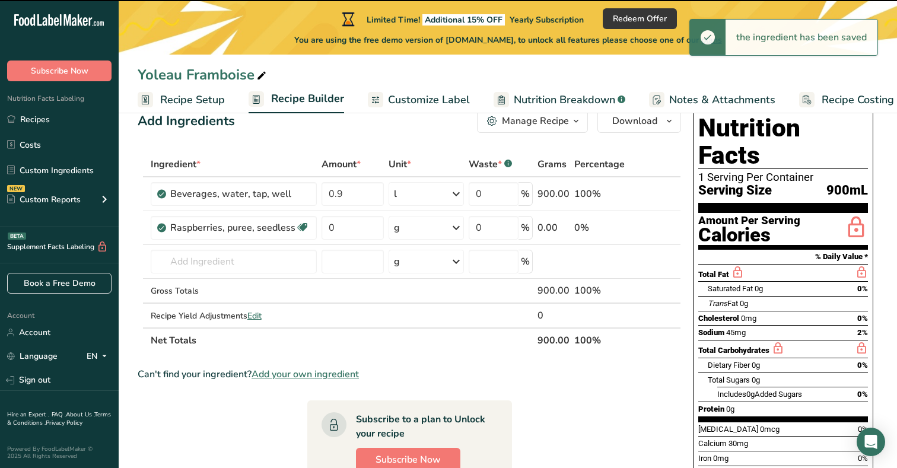
click at [460, 230] on icon at bounding box center [456, 227] width 14 height 21
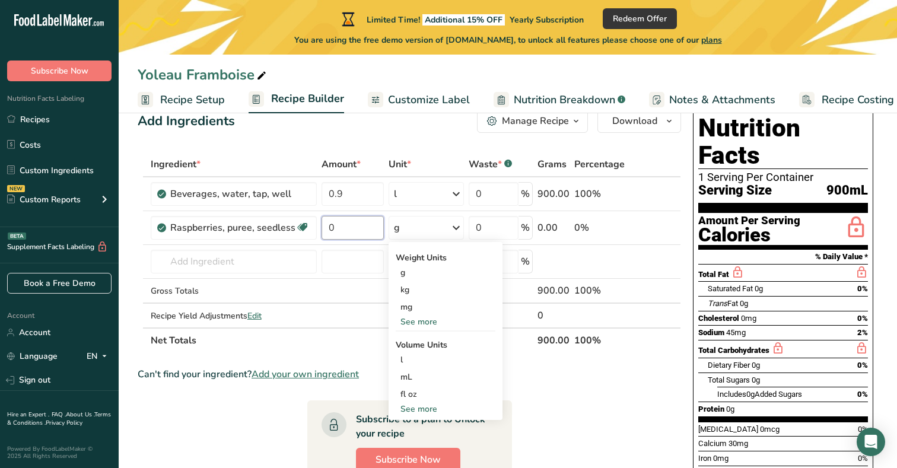
click at [340, 232] on input "0" at bounding box center [352, 228] width 63 height 24
click at [419, 235] on div "Ingredient * Amount * Unit * Waste * .a-a{fill:#347362;}.b-a{fill:#fff;} Grams …" at bounding box center [409, 252] width 543 height 201
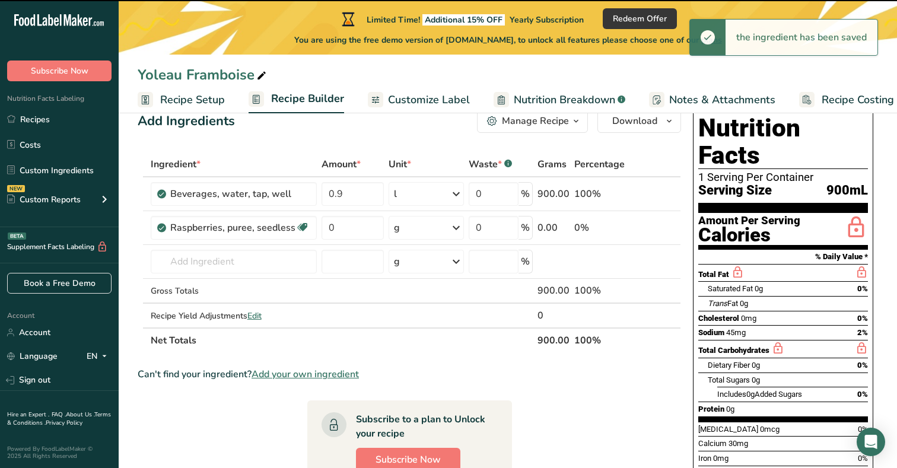
click at [457, 227] on icon at bounding box center [456, 227] width 14 height 21
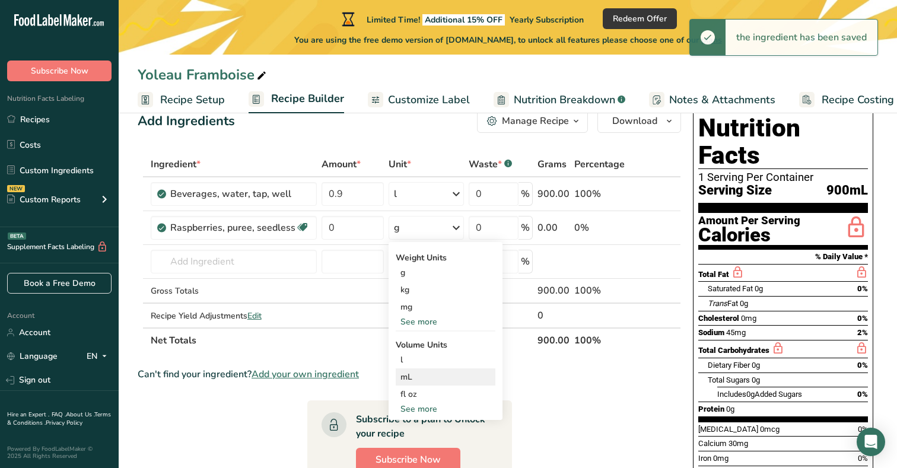
click at [425, 372] on div "mL" at bounding box center [445, 377] width 90 height 12
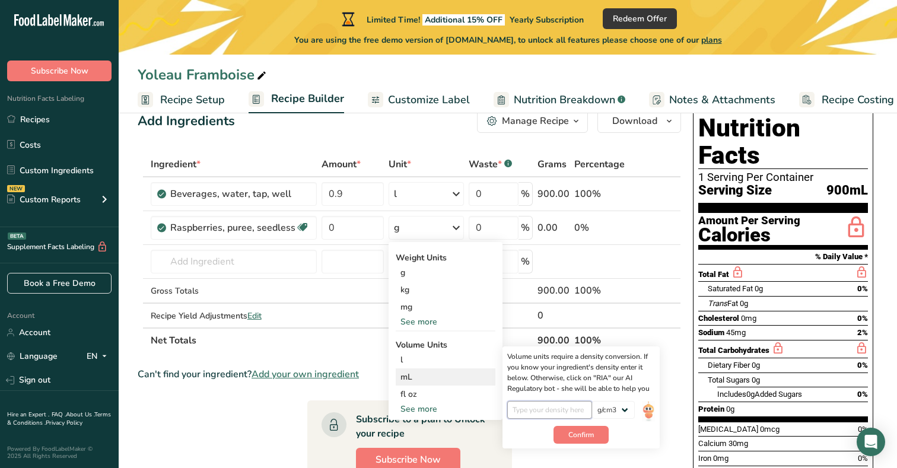
click at [553, 409] on input "number" at bounding box center [549, 410] width 85 height 18
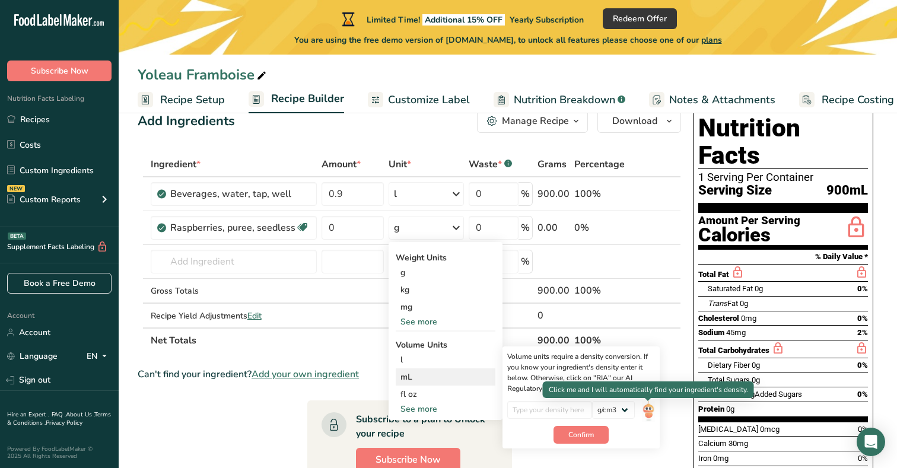
click at [650, 412] on img at bounding box center [648, 411] width 13 height 21
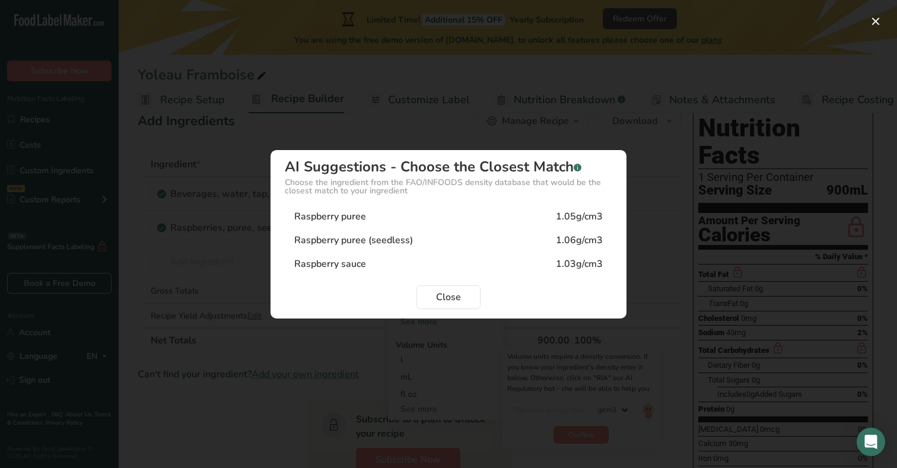
click at [403, 216] on div "Raspberry puree 1.05g/cm3" at bounding box center [448, 217] width 327 height 24
type input "1.05"
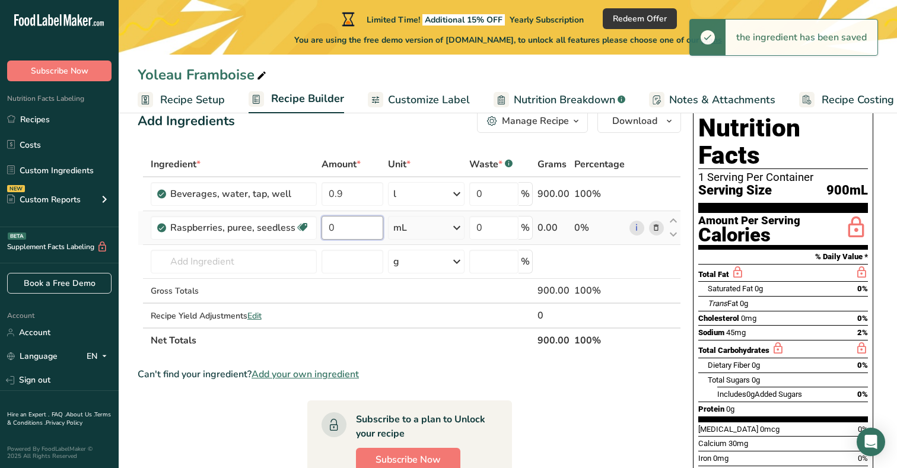
click at [345, 230] on input "0" at bounding box center [352, 228] width 62 height 24
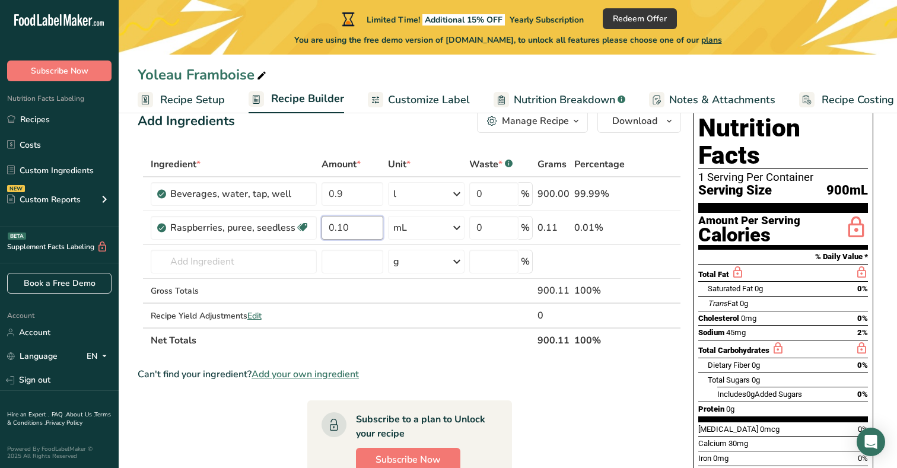
type input "0.10"
click at [440, 355] on section "Ingredient * Amount * Unit * Waste * .a-a{fill:#347362;}.b-a{fill:#fff;} Grams …" at bounding box center [409, 410] width 543 height 517
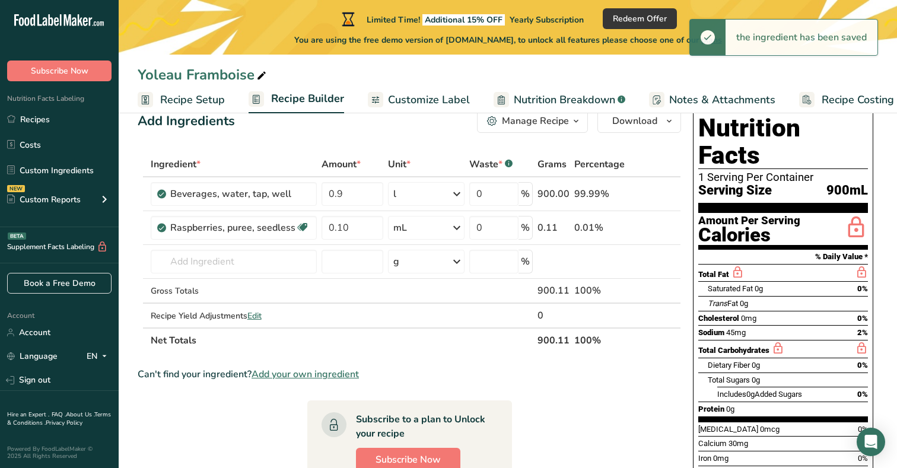
scroll to position [39, 0]
